Goal: Task Accomplishment & Management: Manage account settings

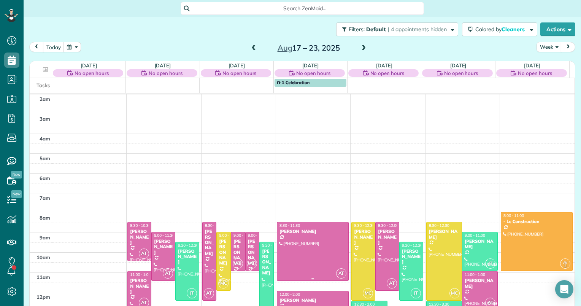
scroll to position [98, 0]
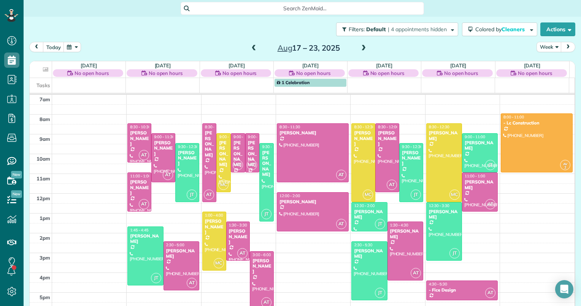
click at [252, 48] on span at bounding box center [254, 48] width 8 height 7
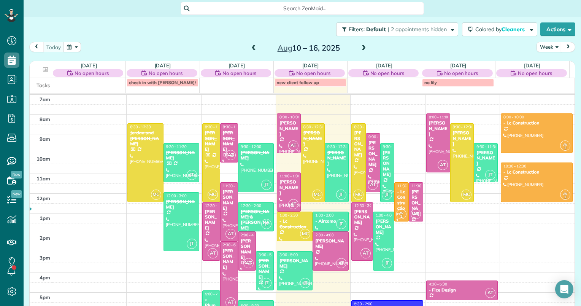
click at [360, 48] on span at bounding box center [363, 48] width 8 height 7
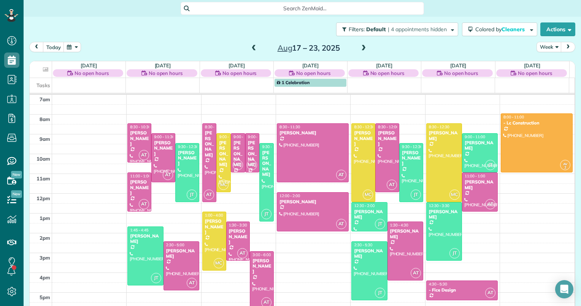
click at [250, 45] on span at bounding box center [254, 48] width 8 height 7
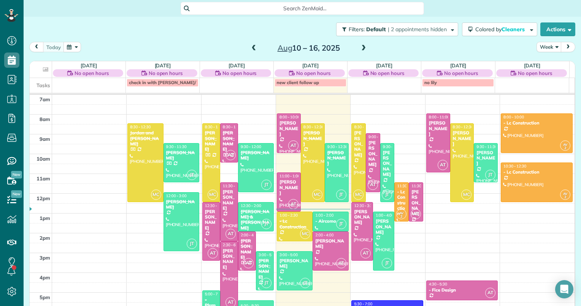
click at [360, 51] on span at bounding box center [363, 48] width 8 height 7
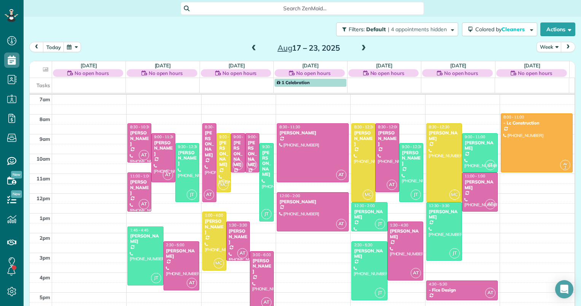
click at [251, 47] on span at bounding box center [254, 48] width 8 height 7
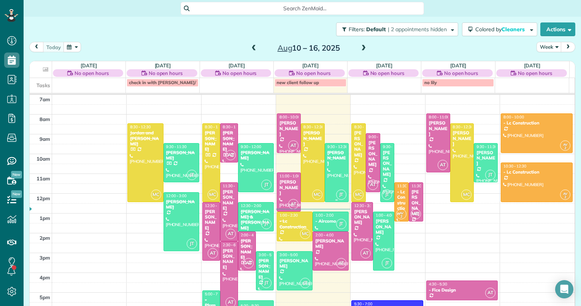
click at [333, 159] on div "kitrena Tritsch" at bounding box center [336, 158] width 19 height 16
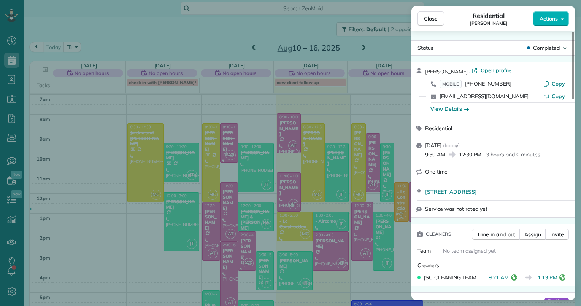
click at [337, 217] on div "Close Residential kitrena Tritsch Actions Status Completed kitrena Tritsch · Op…" at bounding box center [290, 153] width 581 height 306
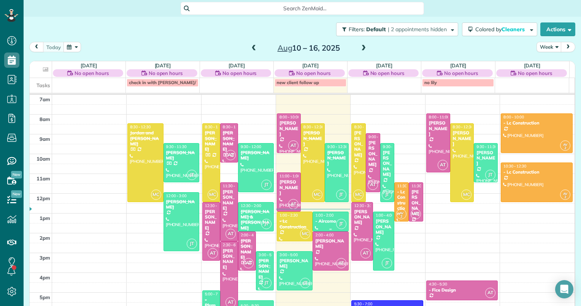
click at [337, 217] on div "1:00 - 2:00 - Aircomo" at bounding box center [330, 218] width 31 height 11
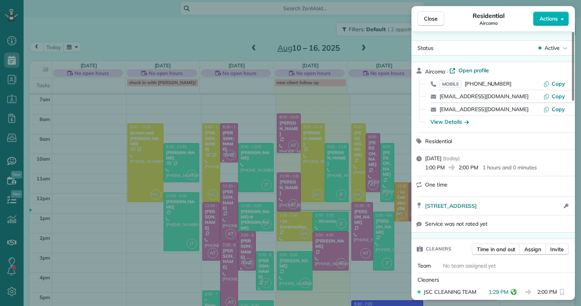
click at [8, 119] on div "Close Residential Aircomo Actions Status Active Aircomo · Open profile MOBILE (…" at bounding box center [290, 153] width 581 height 306
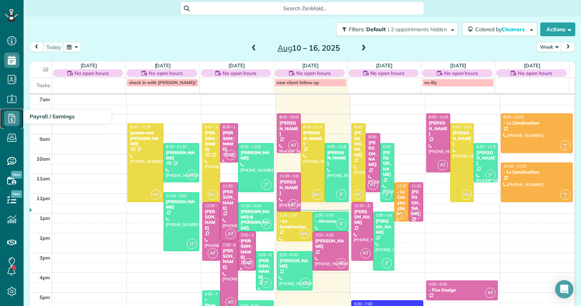
click at [16, 119] on icon at bounding box center [11, 118] width 15 height 15
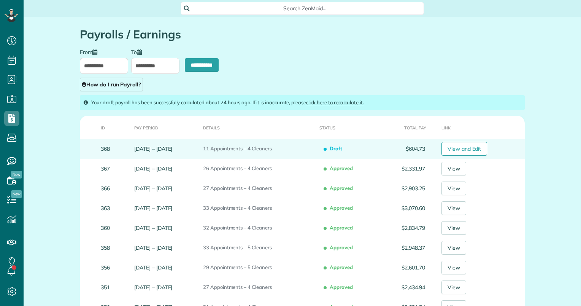
scroll to position [3, 3]
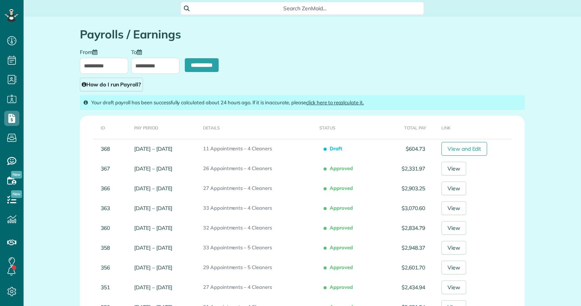
click at [143, 65] on input "**********" at bounding box center [155, 66] width 48 height 16
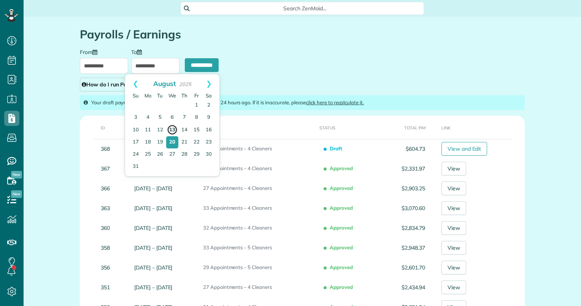
click at [170, 129] on link "13" at bounding box center [172, 129] width 11 height 11
type input "**********"
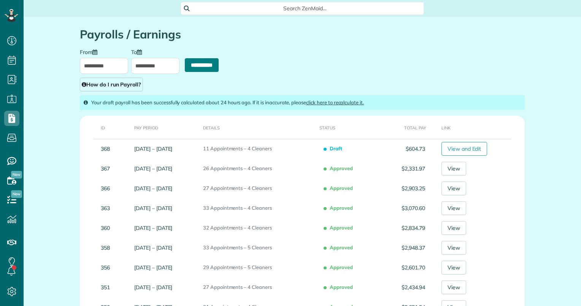
click at [192, 62] on input "**********" at bounding box center [202, 65] width 34 height 14
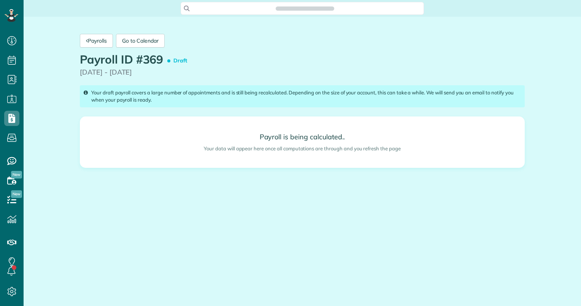
scroll to position [3, 3]
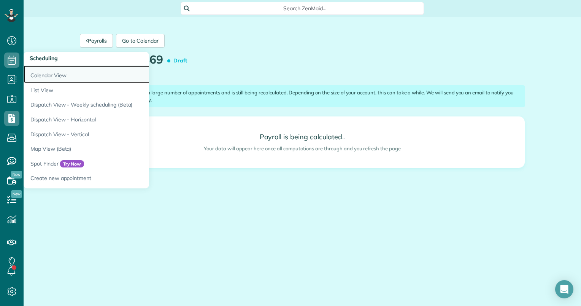
click at [42, 74] on link "Calendar View" at bounding box center [119, 73] width 190 height 17
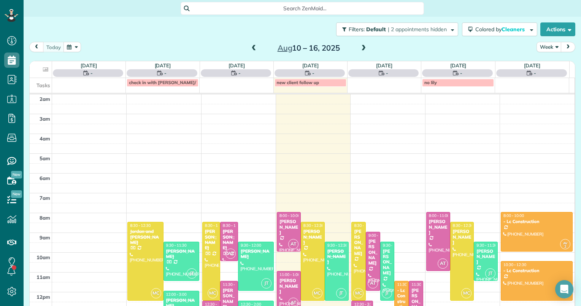
scroll to position [98, 0]
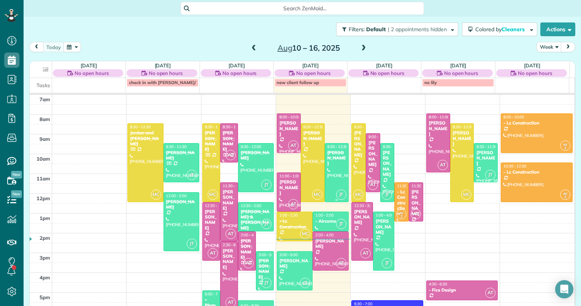
click at [329, 166] on div at bounding box center [336, 172] width 23 height 58
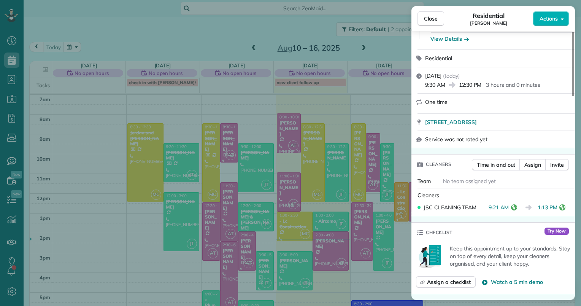
scroll to position [114, 0]
click at [13, 81] on div "Close Residential kitrena Tritsch Actions This appointment is linked to Payroll…" at bounding box center [290, 153] width 581 height 306
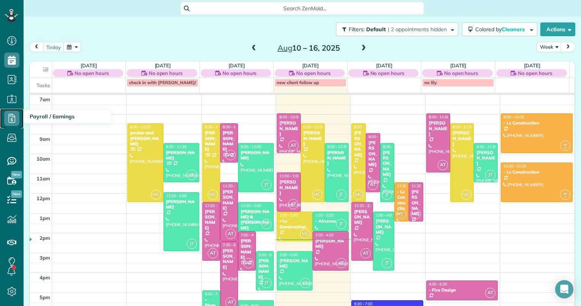
click at [15, 117] on icon at bounding box center [11, 118] width 15 height 15
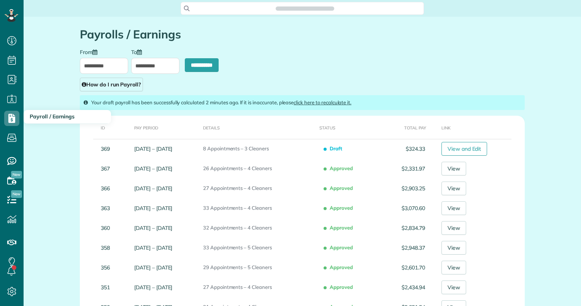
scroll to position [3, 3]
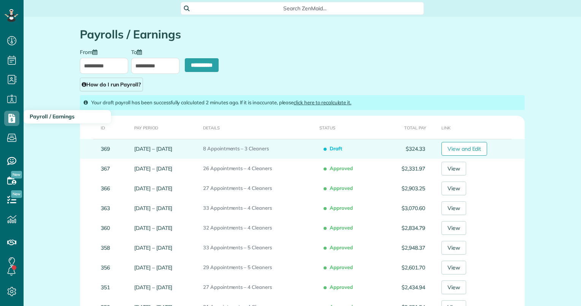
type input "**********"
click at [456, 151] on link "View and Edit" at bounding box center [464, 149] width 46 height 14
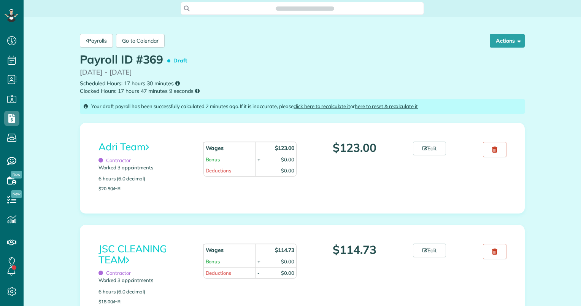
scroll to position [3, 3]
click at [125, 247] on link "JSC CLEANING TEAM" at bounding box center [132, 254] width 68 height 24
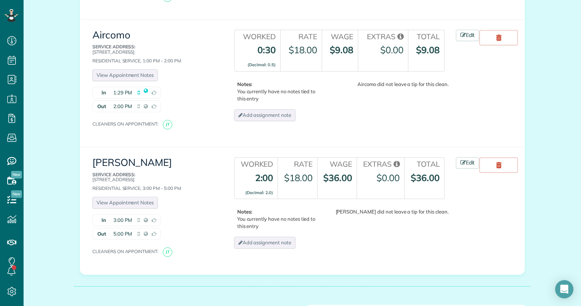
scroll to position [266, 0]
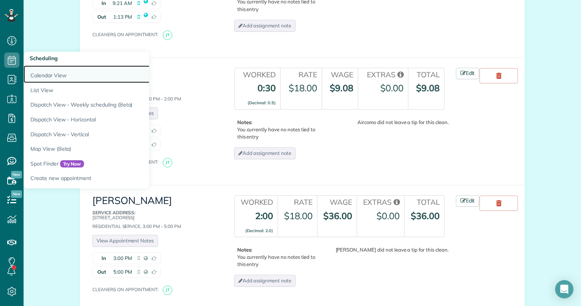
click at [31, 71] on link "Calendar View" at bounding box center [119, 73] width 190 height 17
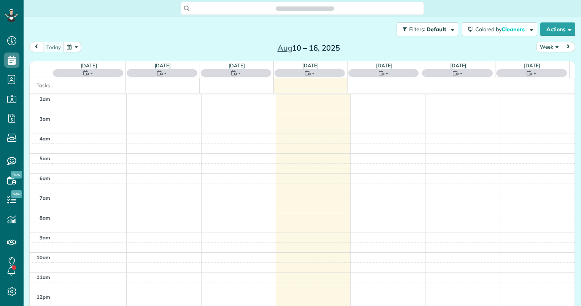
scroll to position [98, 0]
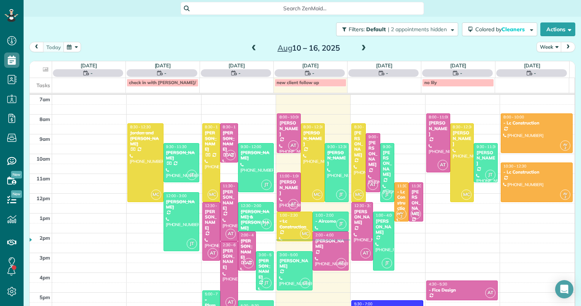
click at [359, 46] on span at bounding box center [363, 48] width 8 height 7
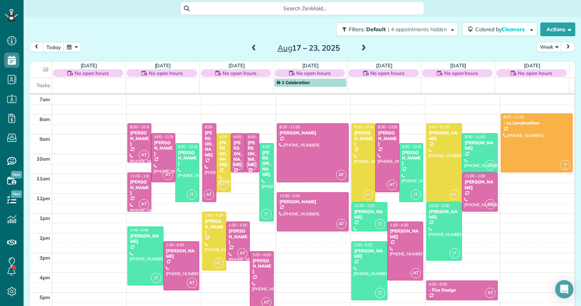
click at [359, 46] on span at bounding box center [363, 48] width 8 height 7
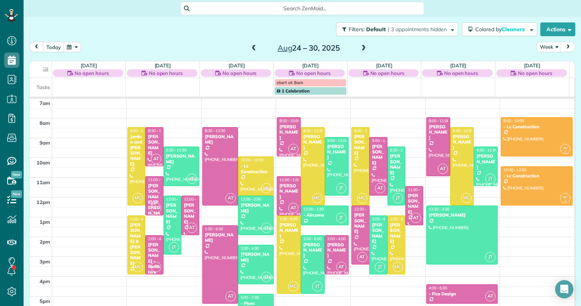
click at [251, 49] on span at bounding box center [254, 48] width 8 height 7
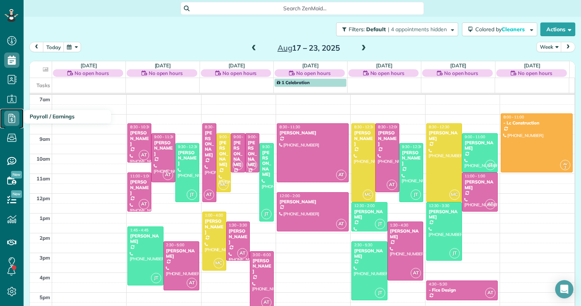
click at [9, 119] on icon at bounding box center [11, 118] width 15 height 15
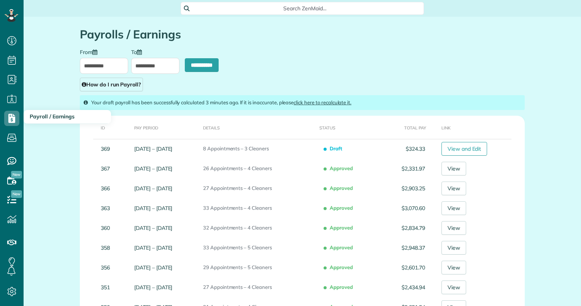
scroll to position [3, 3]
type input "**********"
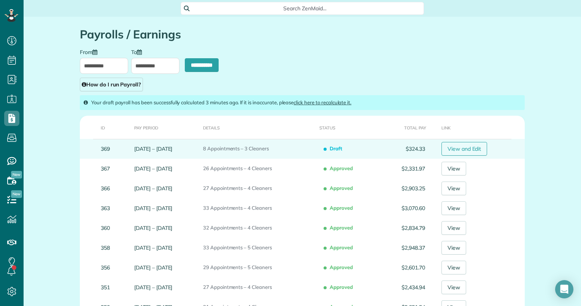
click at [465, 148] on link "View and Edit" at bounding box center [464, 149] width 46 height 14
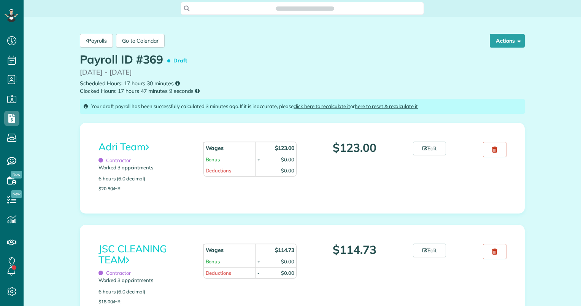
scroll to position [3, 3]
click at [135, 246] on link "JSC CLEANING TEAM" at bounding box center [132, 254] width 68 height 24
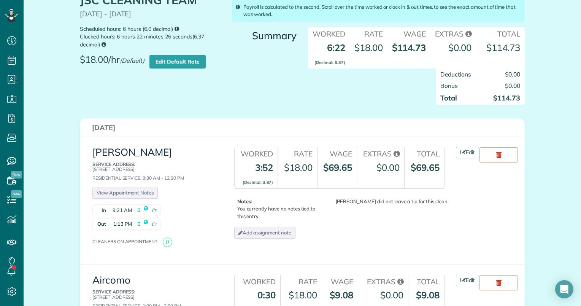
scroll to position [76, 0]
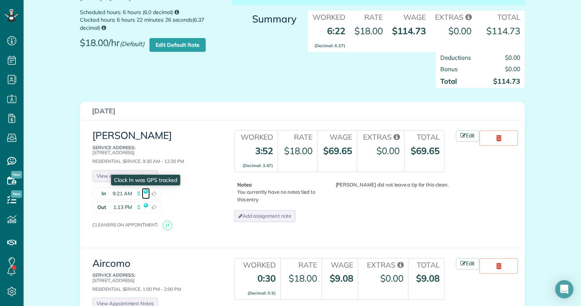
click at [142, 189] on icon at bounding box center [146, 191] width 8 height 11
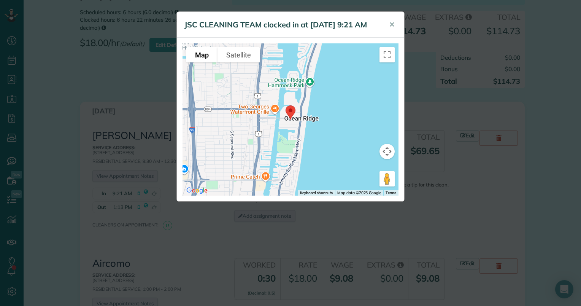
click at [141, 204] on div "JSC CLEANING TEAM clocked in at 13 Aug 9:21 AM ✕ To navigate the map with touch…" at bounding box center [290, 153] width 581 height 306
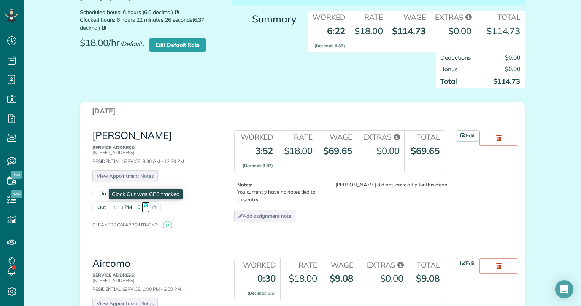
click at [142, 204] on icon at bounding box center [146, 205] width 8 height 11
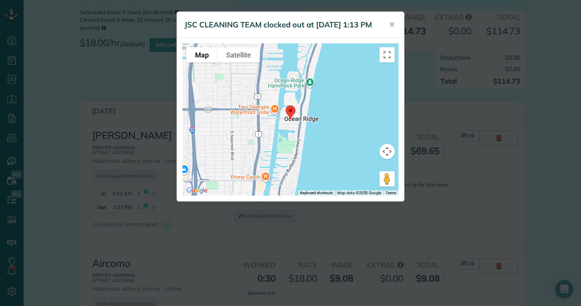
click at [50, 98] on div "JSC CLEANING TEAM clocked out at 13 Aug 1:13 PM ✕ To navigate the map with touc…" at bounding box center [290, 153] width 581 height 306
